Goal: Information Seeking & Learning: Learn about a topic

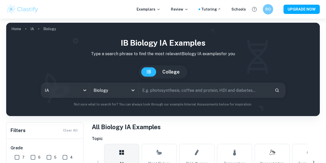
scroll to position [151, 0]
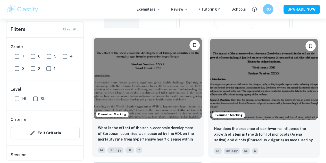
drag, startPoint x: 0, startPoint y: 0, endPoint x: 129, endPoint y: 65, distance: 144.6
click at [129, 65] on img at bounding box center [148, 78] width 108 height 81
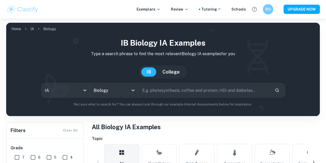
click at [162, 87] on input "text" at bounding box center [205, 90] width 132 height 14
type input "probability of monopoly"
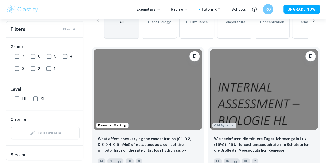
scroll to position [141, 0]
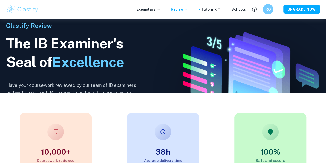
scroll to position [71, 0]
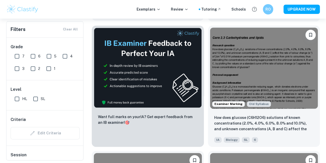
scroll to position [336, 0]
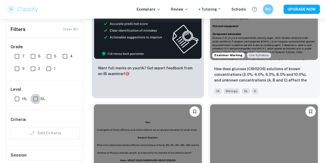
click at [39, 99] on input "SL" at bounding box center [35, 98] width 10 height 10
checkbox input "true"
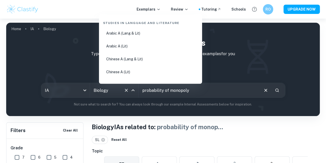
scroll to position [759, 0]
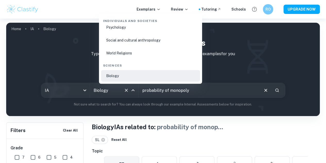
click at [119, 93] on input "Biology" at bounding box center [106, 90] width 29 height 10
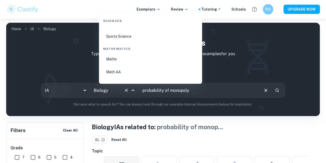
scroll to position [862, 0]
click at [115, 76] on li "Math AA" at bounding box center [150, 73] width 99 height 12
type input "Math AA"
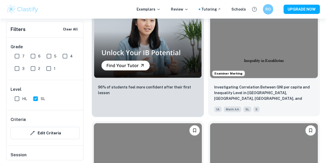
scroll to position [575, 0]
